Goal: Navigation & Orientation: Understand site structure

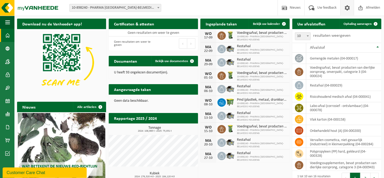
click at [349, 8] on span at bounding box center [347, 8] width 8 height 16
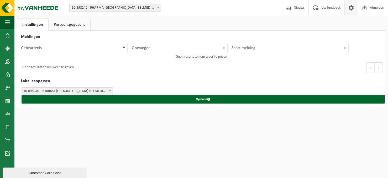
click at [62, 25] on link "Persoonsgegevens" at bounding box center [70, 25] width 42 height 12
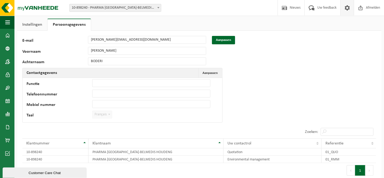
click at [346, 5] on span at bounding box center [347, 8] width 8 height 16
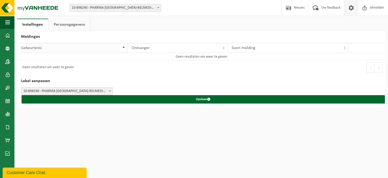
click at [123, 45] on th "Gebeurtenis" at bounding box center [72, 48] width 111 height 10
click at [123, 46] on th "Gebeurtenis" at bounding box center [72, 48] width 111 height 10
click at [109, 90] on span at bounding box center [109, 91] width 5 height 7
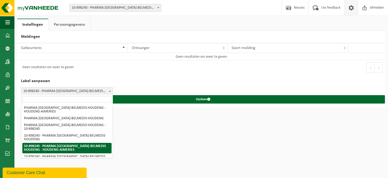
click at [109, 90] on span at bounding box center [109, 91] width 5 height 7
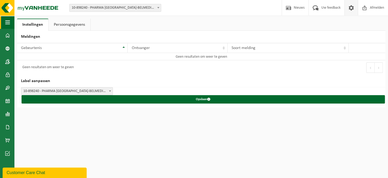
click at [7, 22] on span "button" at bounding box center [7, 22] width 5 height 13
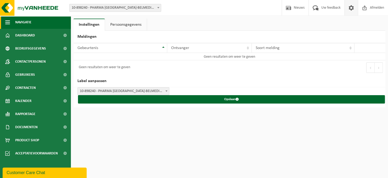
click at [7, 22] on span "button" at bounding box center [7, 22] width 5 height 13
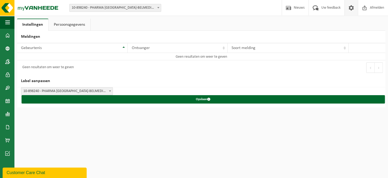
click at [8, 16] on div "Vestiging: 10-898240 - PHARMA BELGIUM-BELMEDIS HOUDENG - HOUDENG-AIMERIES 10-89…" at bounding box center [194, 8] width 388 height 16
click at [8, 20] on span "button" at bounding box center [7, 22] width 5 height 13
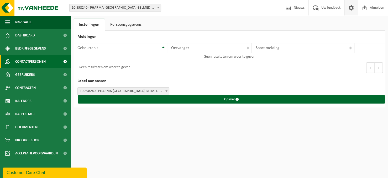
click at [64, 60] on span at bounding box center [65, 61] width 12 height 13
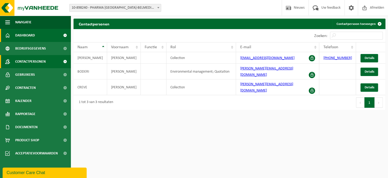
drag, startPoint x: 24, startPoint y: 34, endPoint x: 31, endPoint y: 34, distance: 7.1
click at [24, 34] on span "Dashboard" at bounding box center [25, 35] width 20 height 13
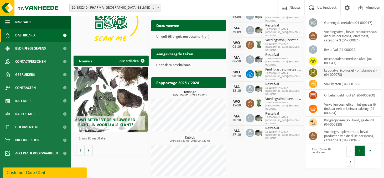
scroll to position [39, 0]
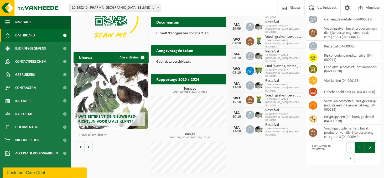
click at [370, 146] on button "2" at bounding box center [370, 148] width 10 height 11
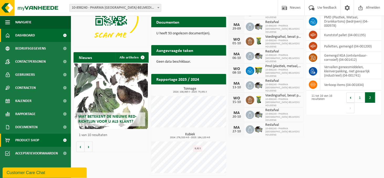
click at [64, 140] on span at bounding box center [65, 140] width 12 height 13
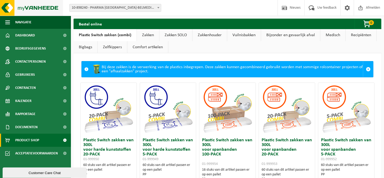
click at [5, 7] on img at bounding box center [31, 8] width 63 height 16
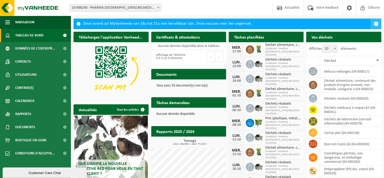
drag, startPoint x: 376, startPoint y: 23, endPoint x: 373, endPoint y: 21, distance: 3.4
click at [376, 23] on span "button" at bounding box center [376, 24] width 5 height 5
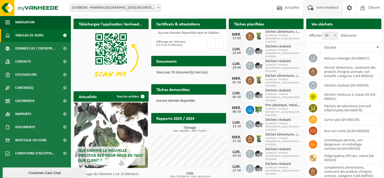
click at [319, 7] on span "Votre feedback" at bounding box center [327, 8] width 25 height 16
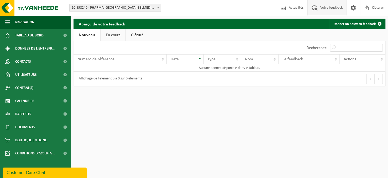
click at [115, 31] on link "En cours" at bounding box center [113, 35] width 25 height 12
click at [134, 34] on link "Clôturé" at bounding box center [136, 35] width 23 height 12
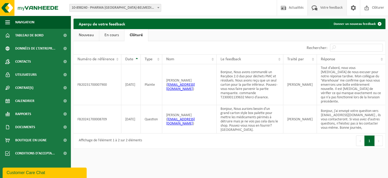
click at [83, 35] on link "Nouveau" at bounding box center [86, 35] width 25 height 12
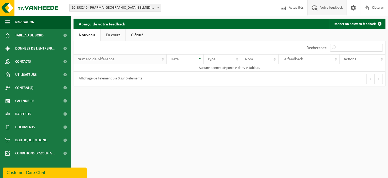
click at [161, 58] on th "Numéro de référence" at bounding box center [120, 59] width 93 height 10
click at [354, 8] on span at bounding box center [354, 8] width 8 height 16
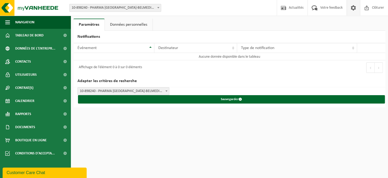
click at [354, 8] on span at bounding box center [354, 8] width 8 height 16
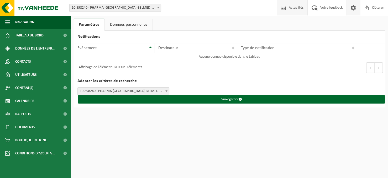
click at [290, 7] on span "Actualités" at bounding box center [296, 8] width 17 height 16
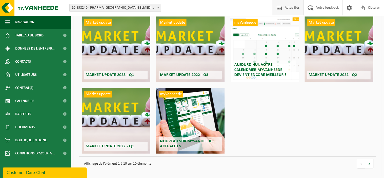
scroll to position [108, 0]
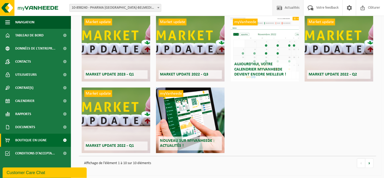
click at [33, 139] on span "Boutique en ligne" at bounding box center [31, 140] width 32 height 13
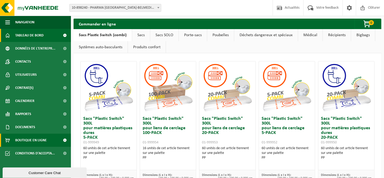
click at [45, 39] on link "Tableau de bord" at bounding box center [35, 35] width 71 height 13
